Goal: Task Accomplishment & Management: Use online tool/utility

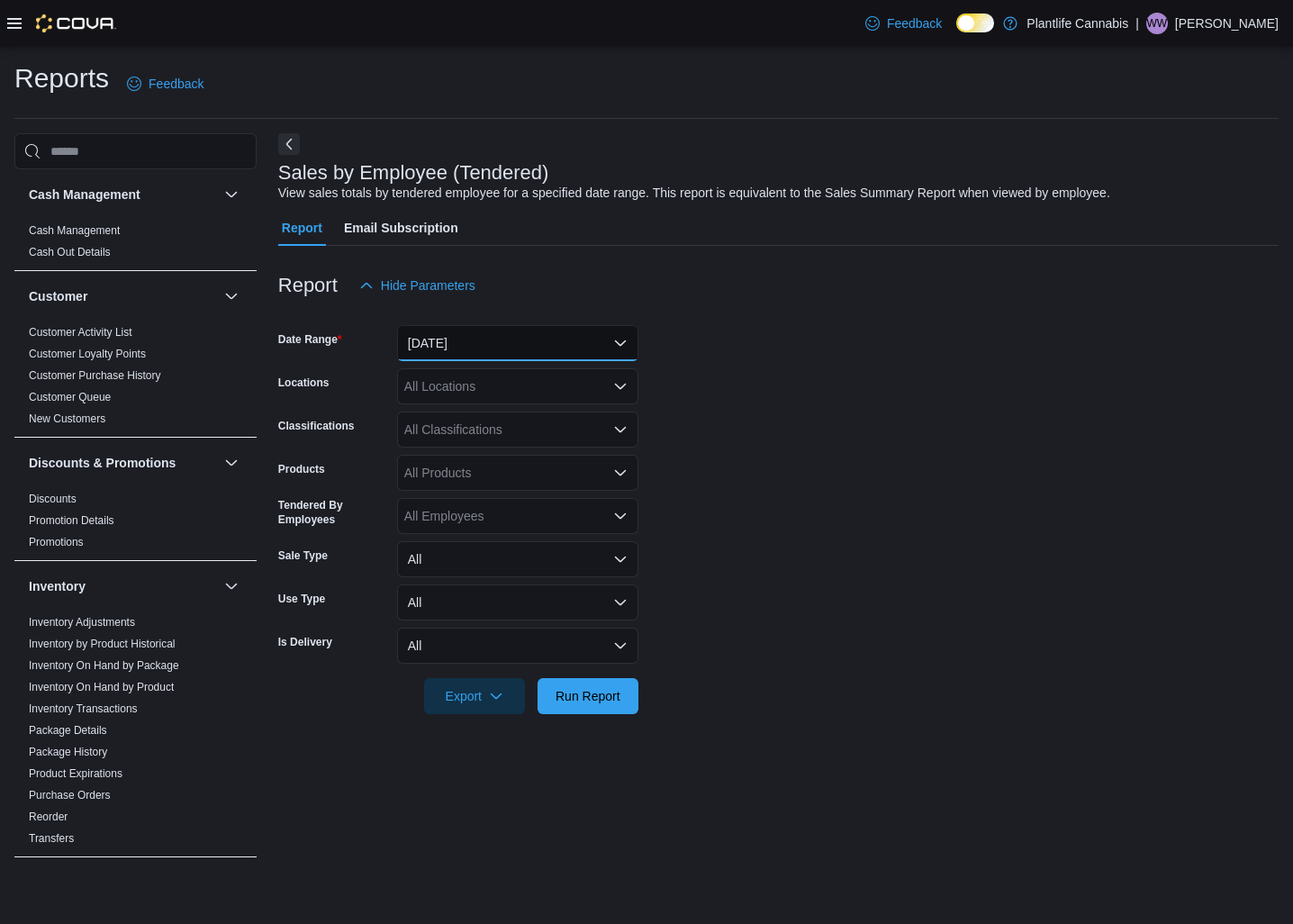
click at [467, 338] on button "[DATE]" at bounding box center [517, 343] width 241 height 36
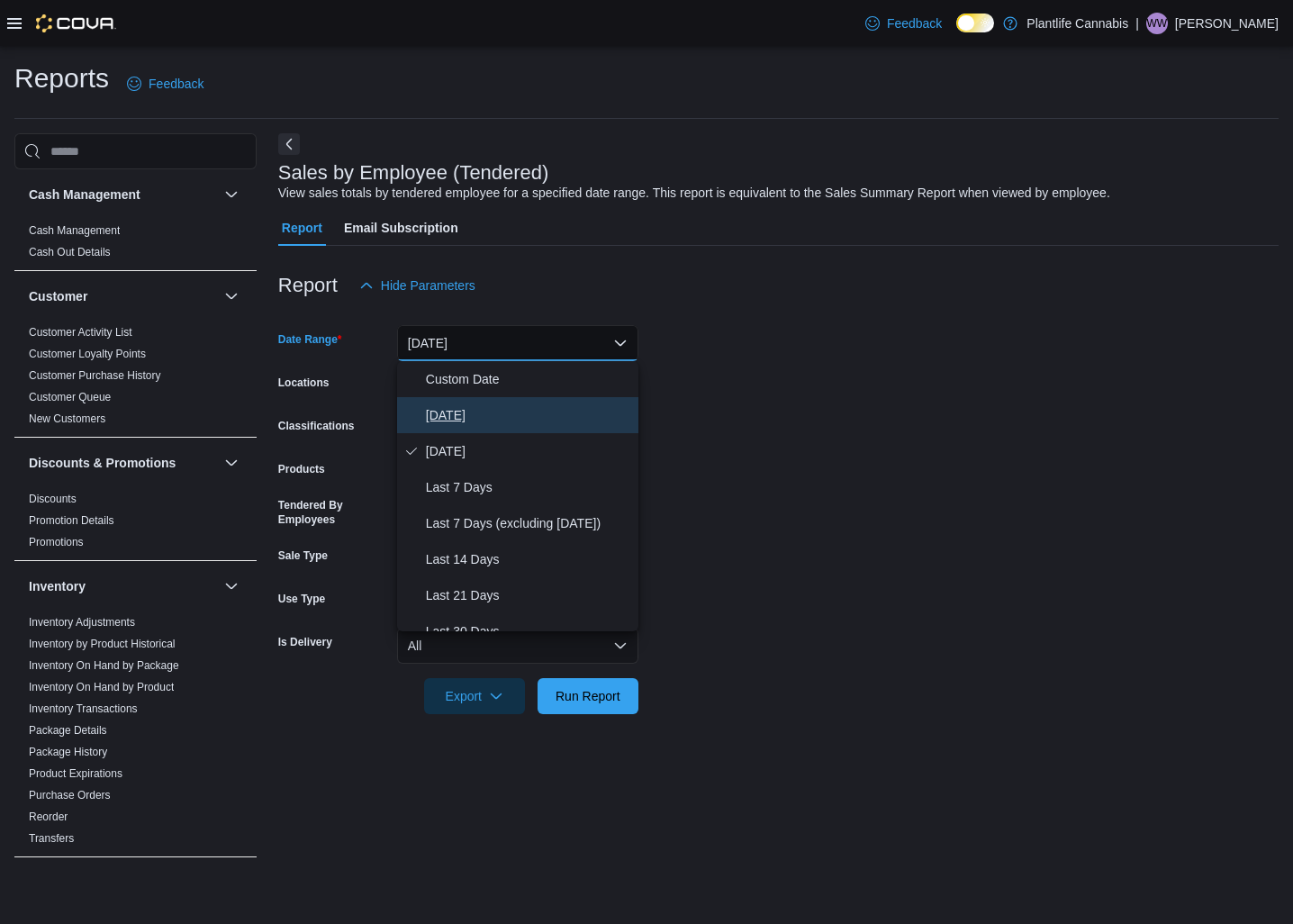
click at [476, 402] on button "[DATE]" at bounding box center [517, 415] width 241 height 36
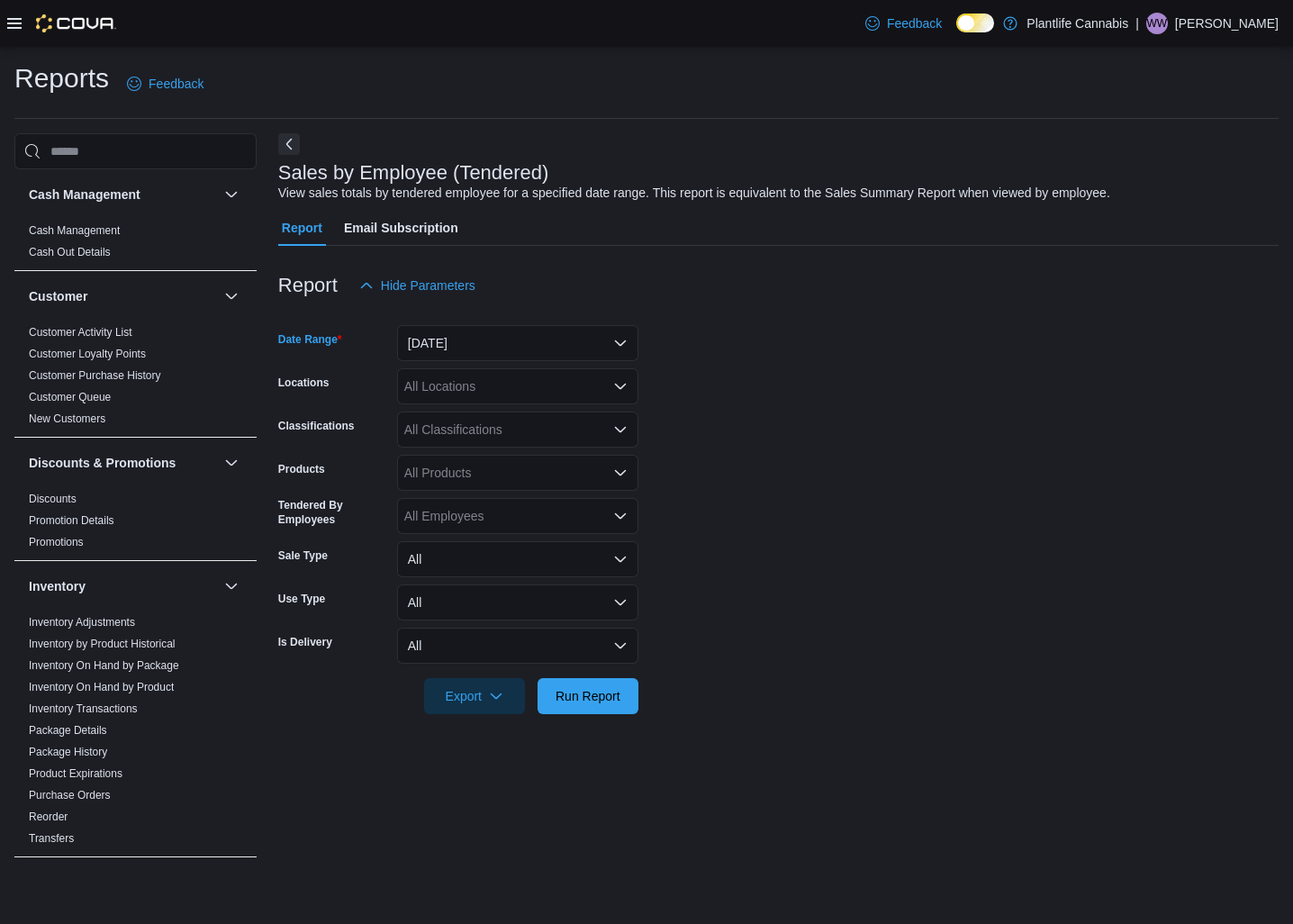
click at [496, 395] on div "All Locations" at bounding box center [517, 386] width 241 height 36
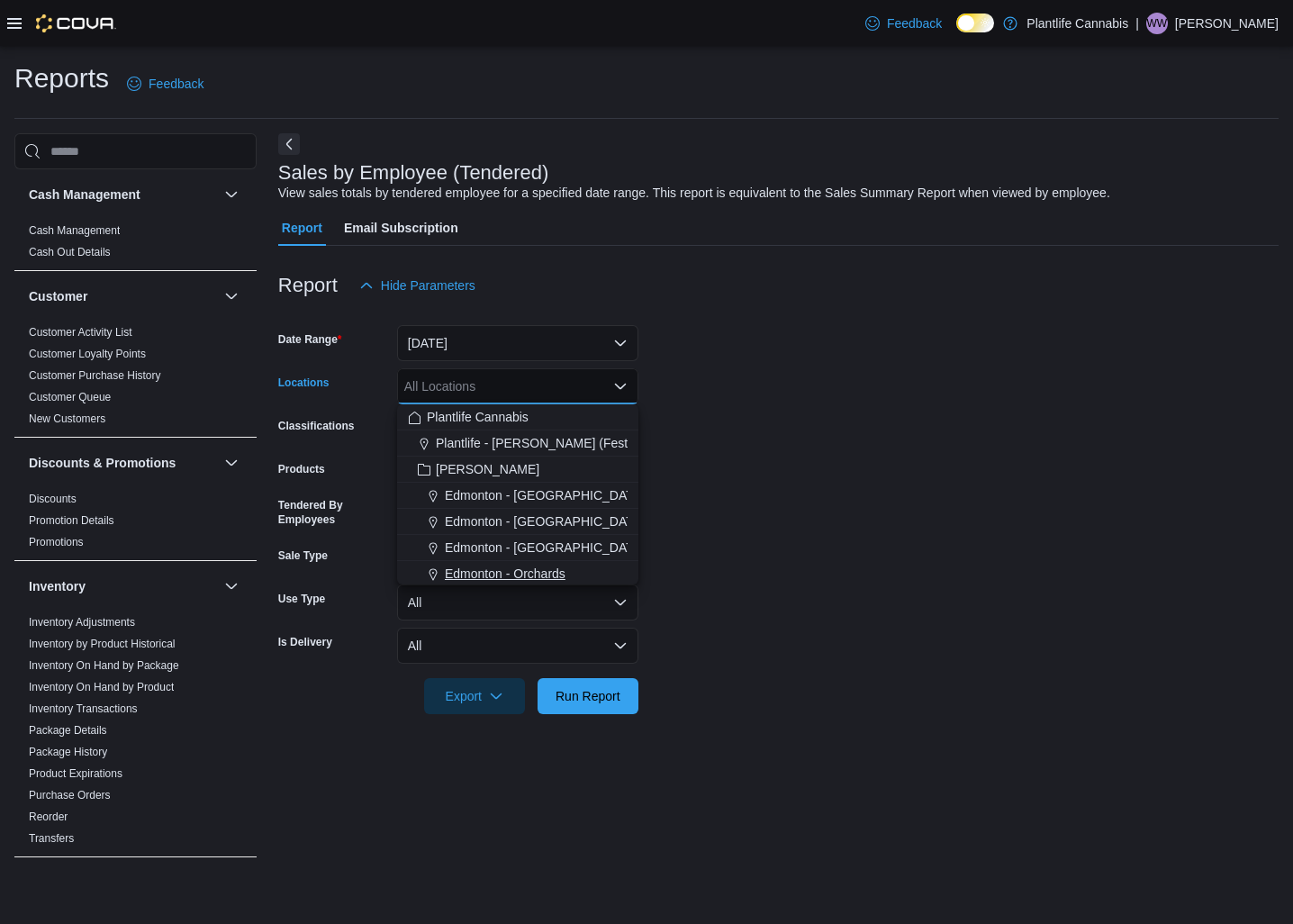
click at [527, 580] on span "Edmonton - Orchards" at bounding box center [505, 574] width 121 height 18
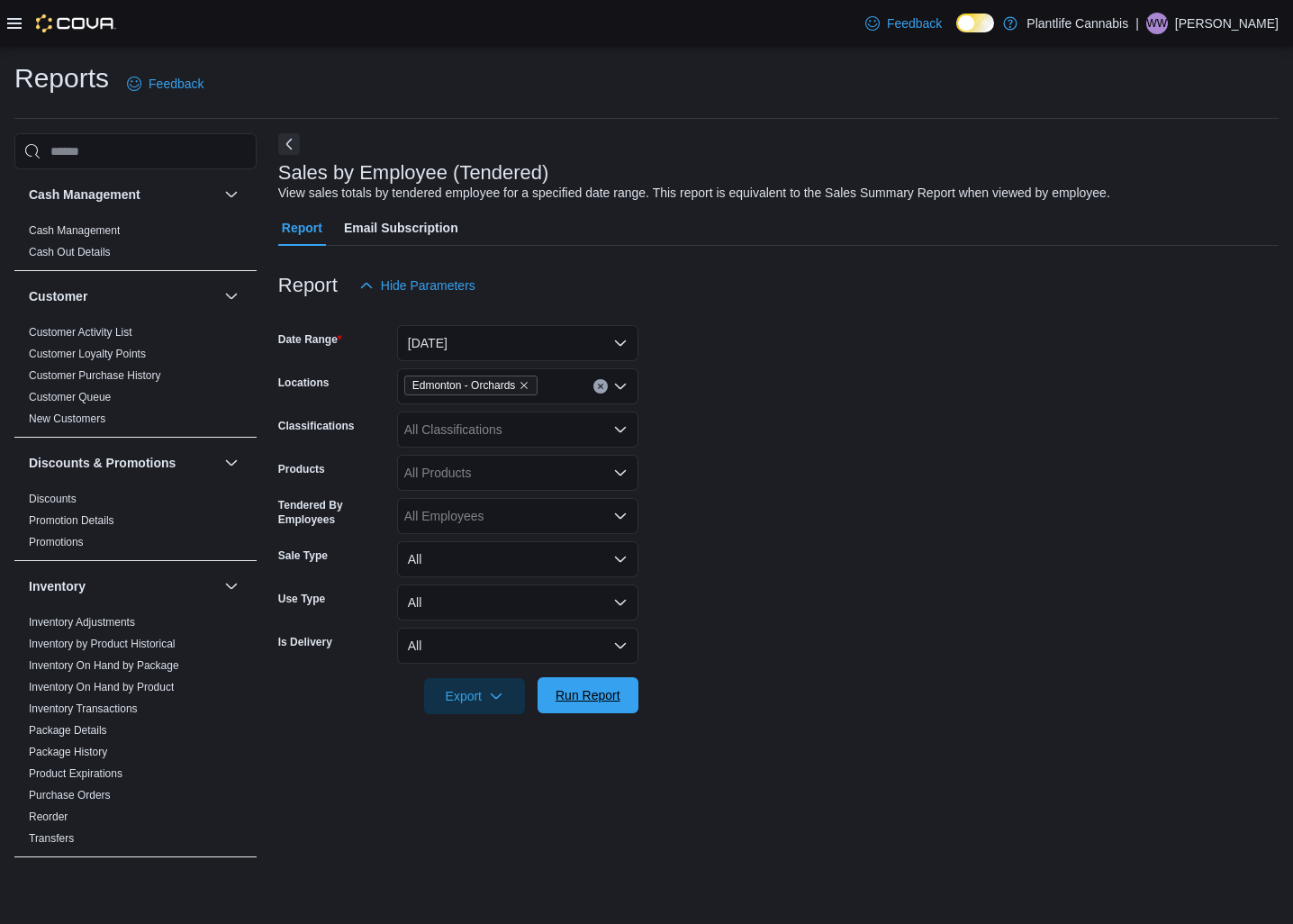
click at [605, 688] on span "Run Report" at bounding box center [588, 696] width 65 height 18
